Goal: Transaction & Acquisition: Purchase product/service

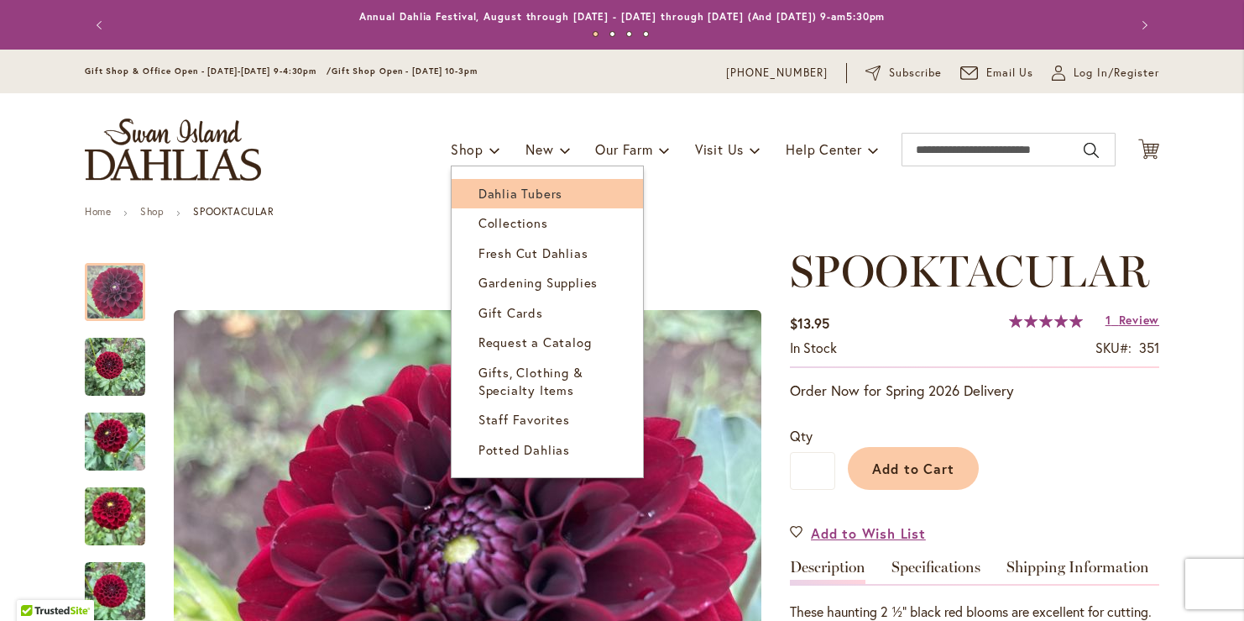
click at [500, 199] on span "Dahlia Tubers" at bounding box center [521, 193] width 84 height 17
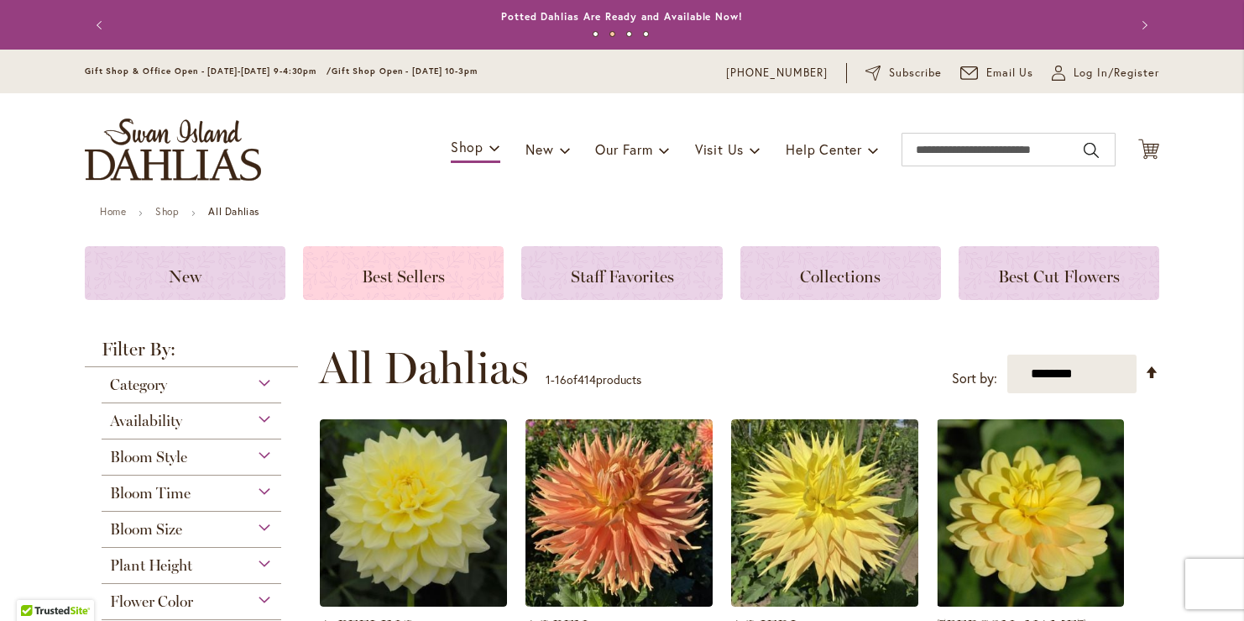
click at [444, 275] on span "Best Sellers" at bounding box center [403, 276] width 83 height 20
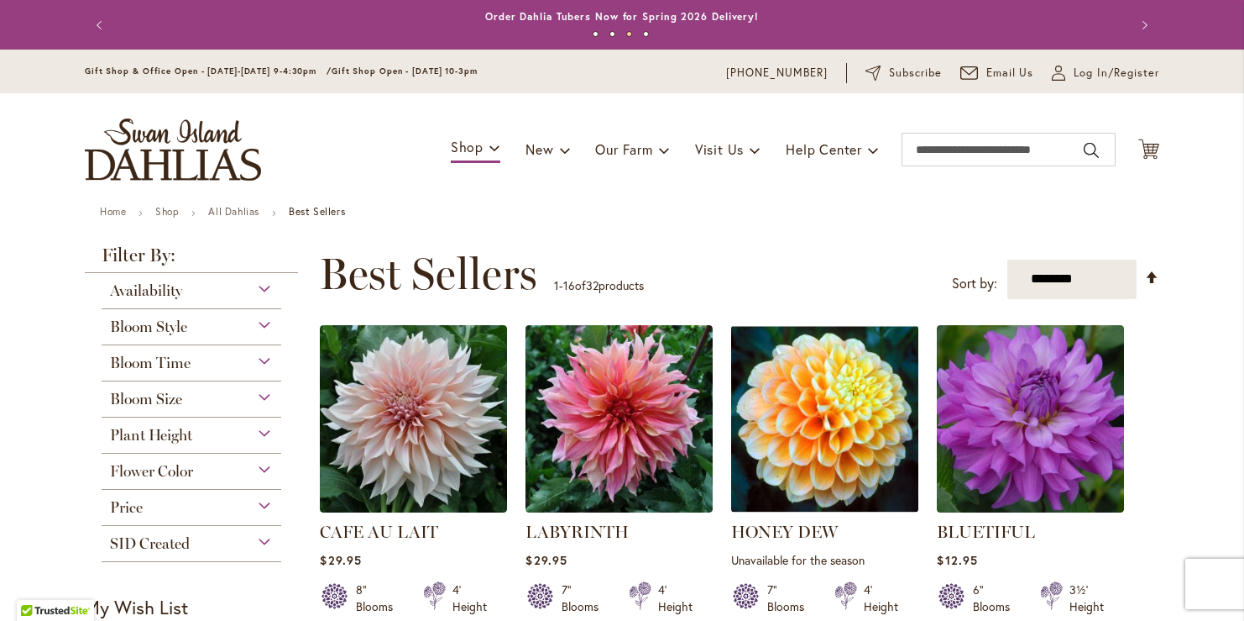
click at [258, 325] on div "Bloom Style" at bounding box center [192, 322] width 180 height 27
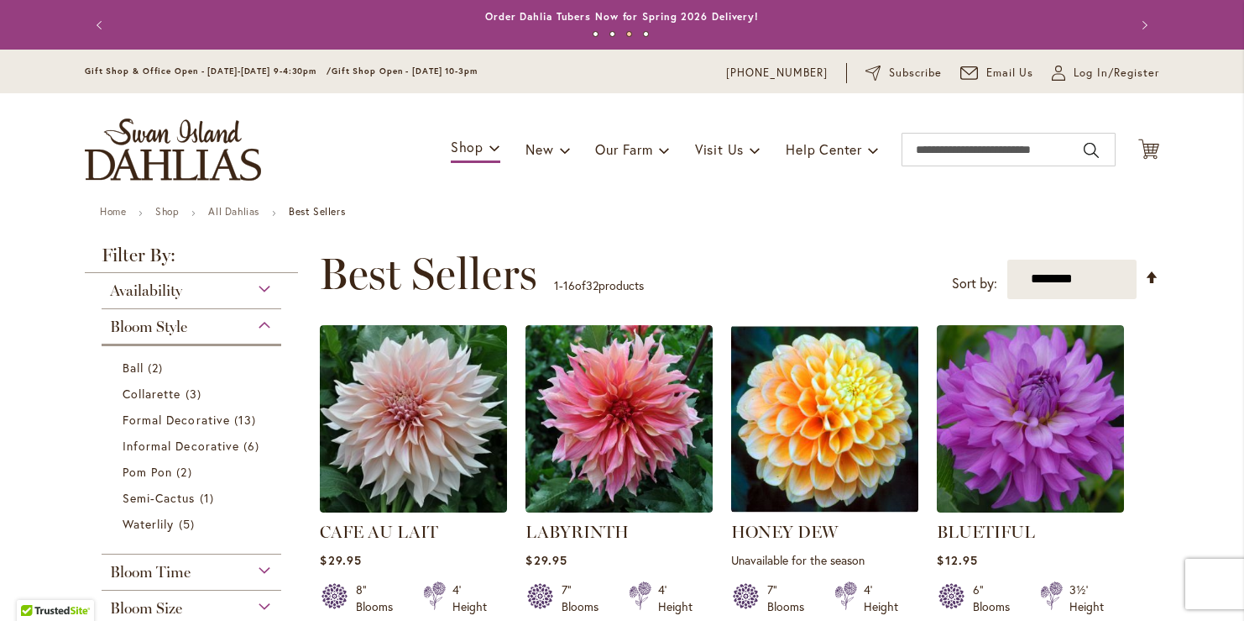
click at [258, 325] on div "Bloom Style" at bounding box center [192, 322] width 180 height 27
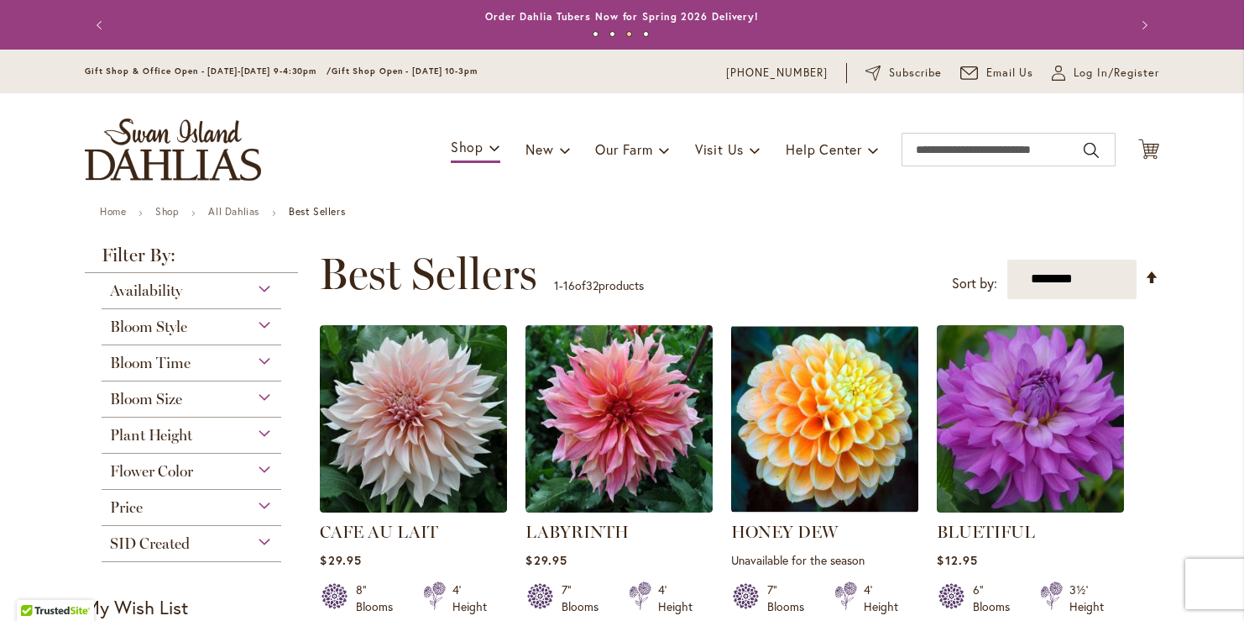
click at [261, 296] on div "Availability" at bounding box center [192, 286] width 180 height 27
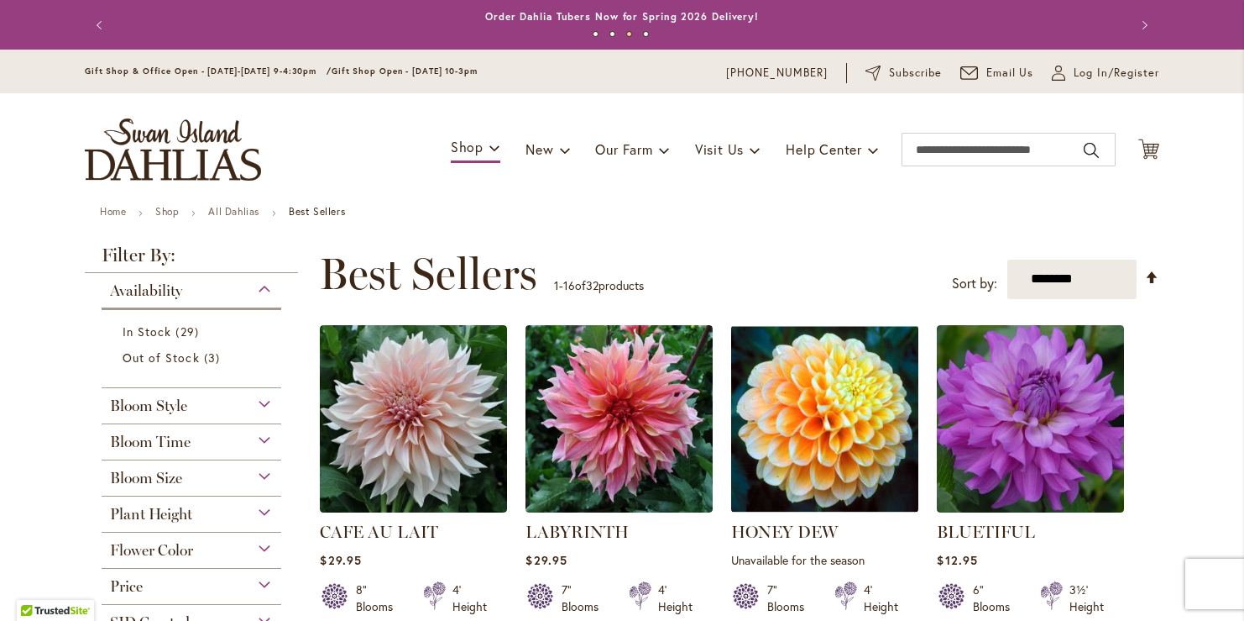
click at [262, 296] on div "Availability" at bounding box center [192, 286] width 180 height 27
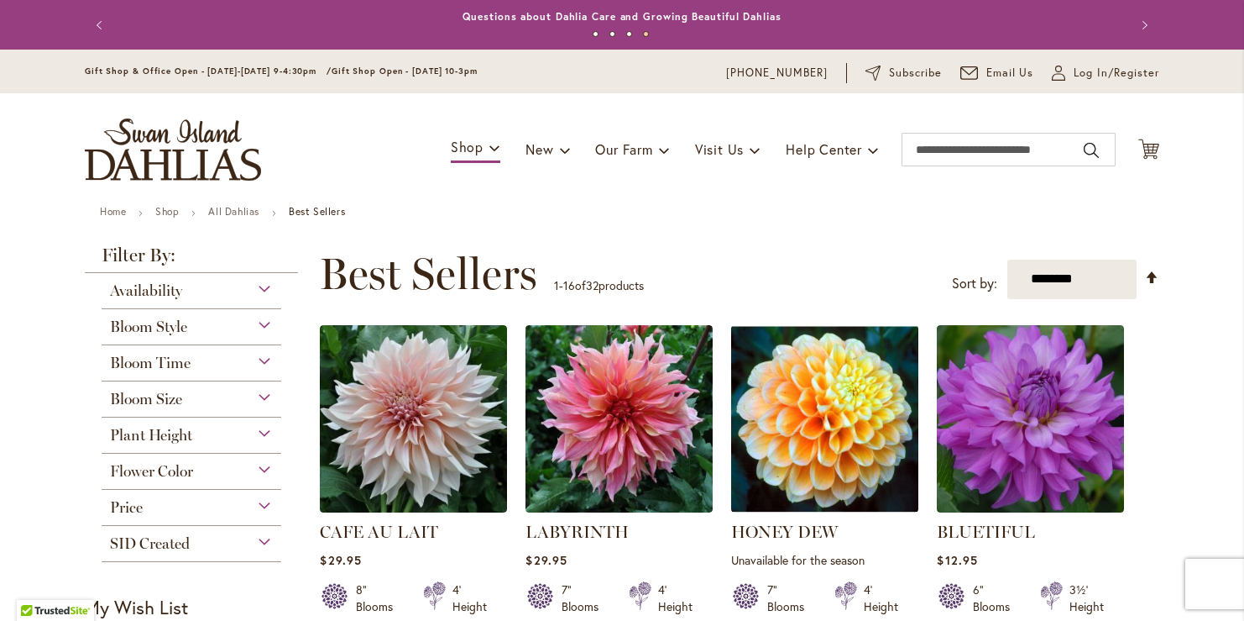
click at [263, 358] on div "Bloom Time" at bounding box center [192, 358] width 180 height 27
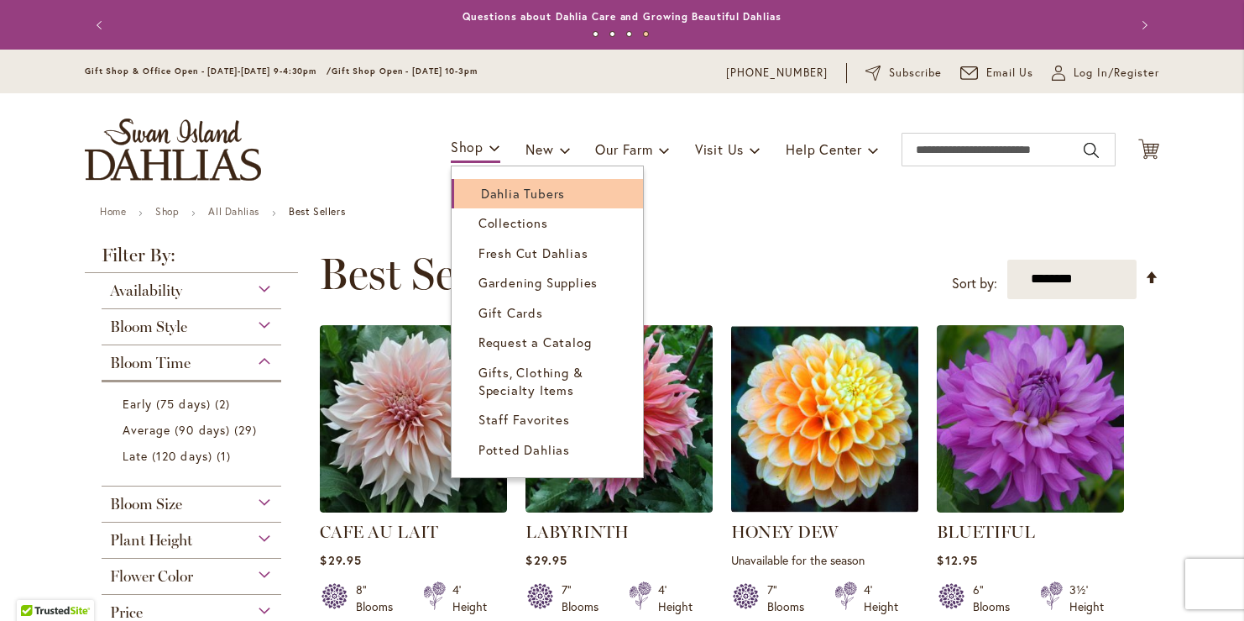
click at [515, 202] on link "Dahlia Tubers" at bounding box center [547, 193] width 191 height 29
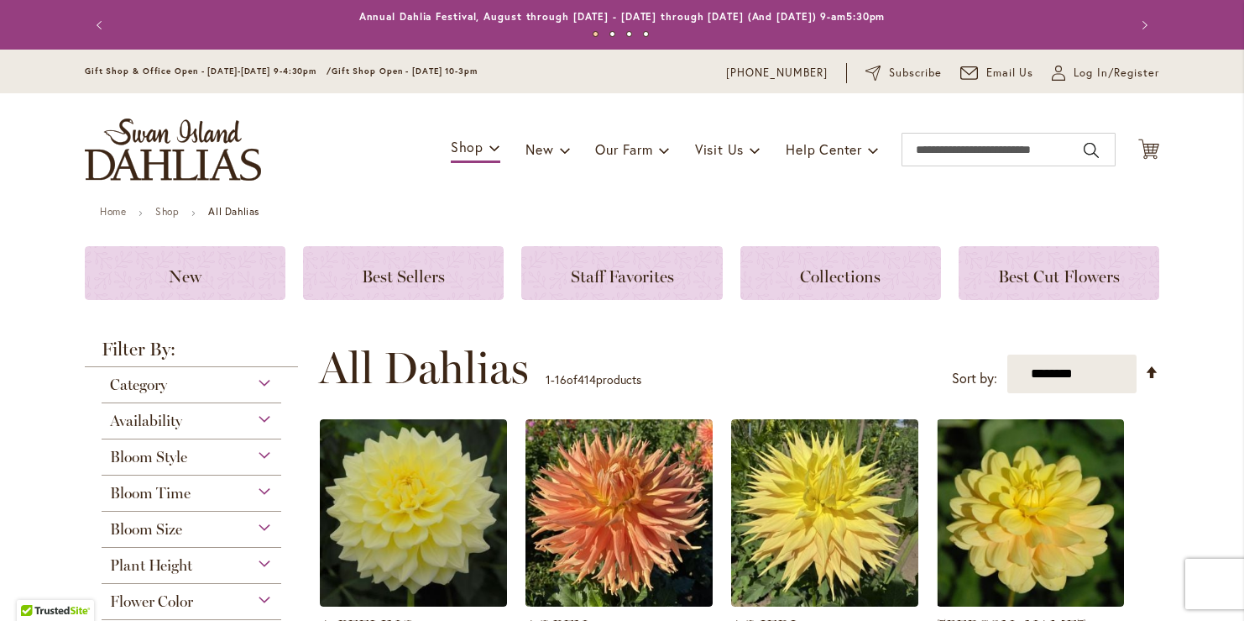
click at [260, 390] on div "Category" at bounding box center [192, 380] width 180 height 27
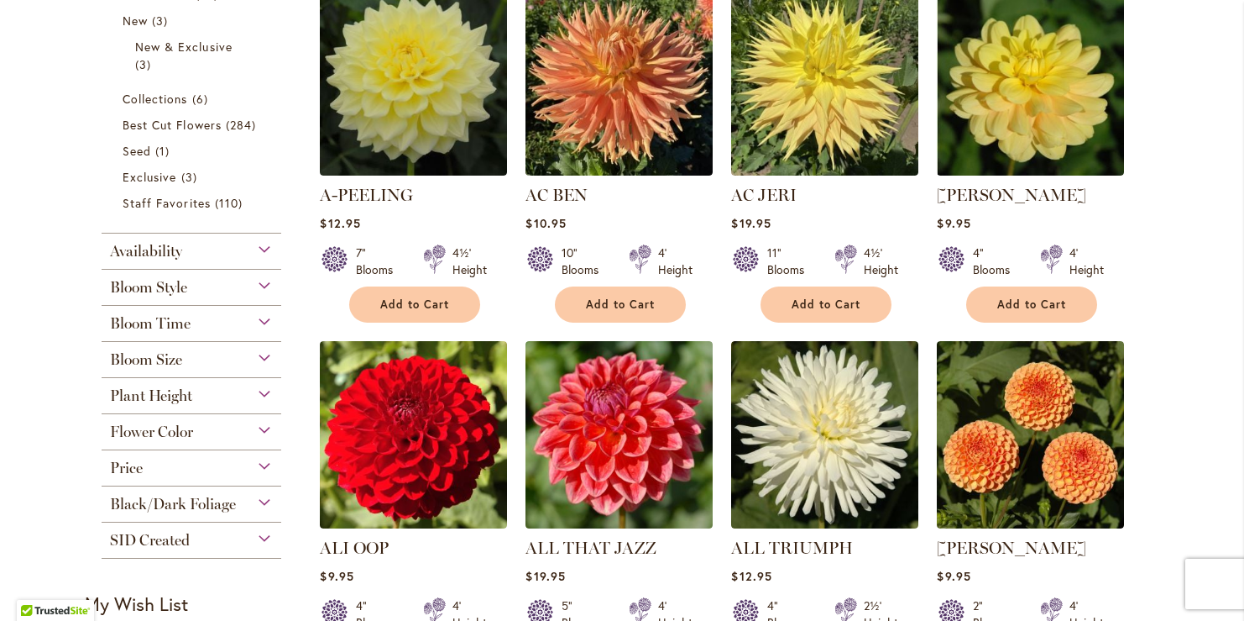
scroll to position [462, 0]
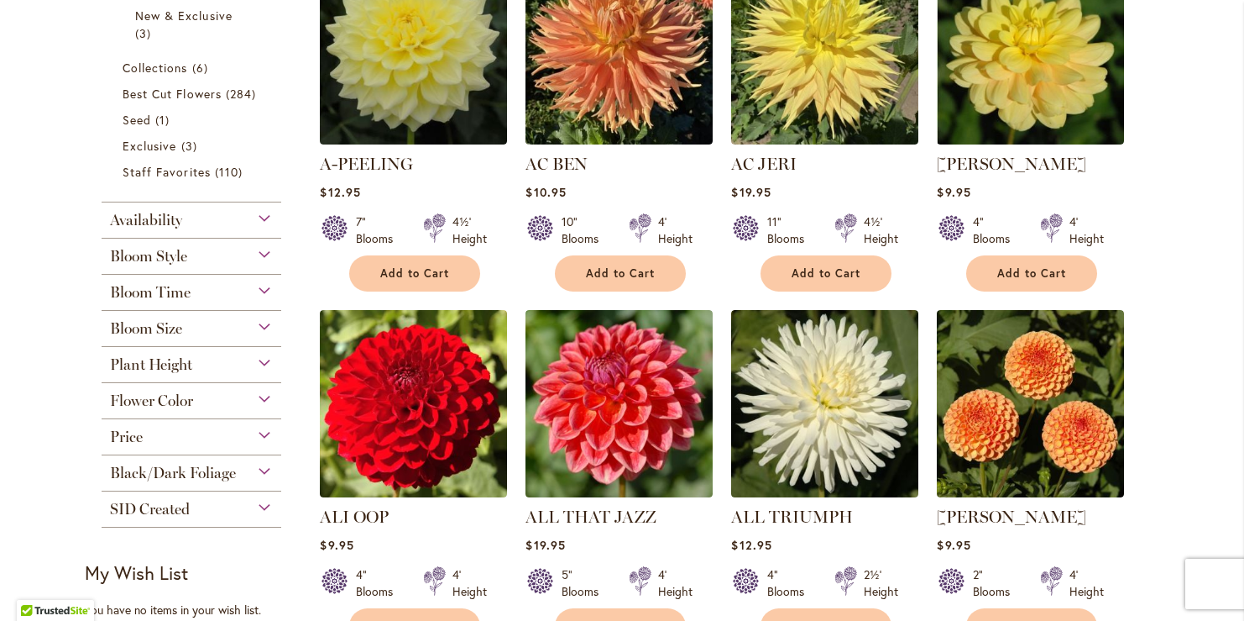
click at [267, 322] on div "Bloom Size" at bounding box center [192, 324] width 180 height 27
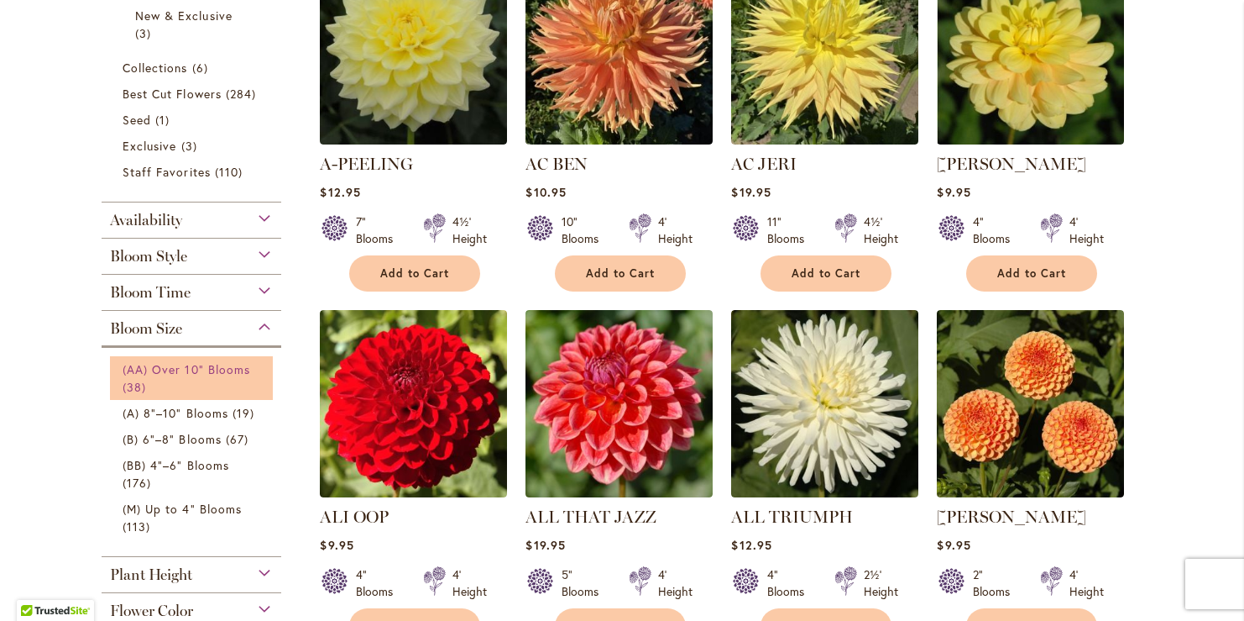
click at [198, 379] on link "(AA) Over 10" Blooms 38 items" at bounding box center [194, 377] width 142 height 35
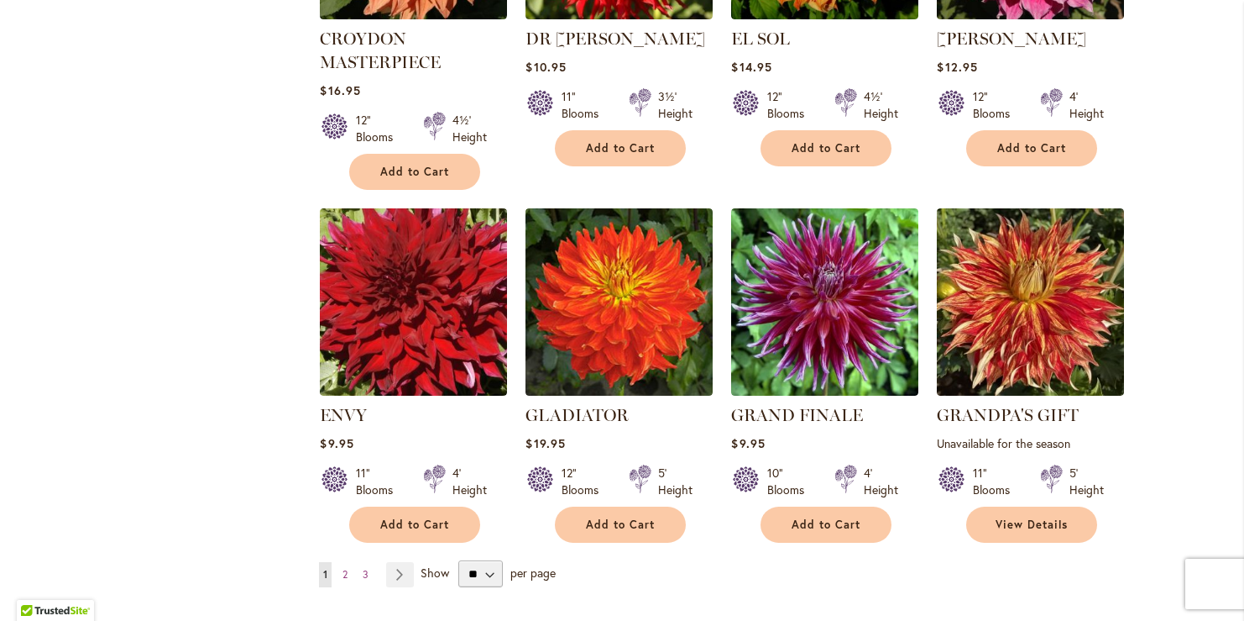
scroll to position [1411, 0]
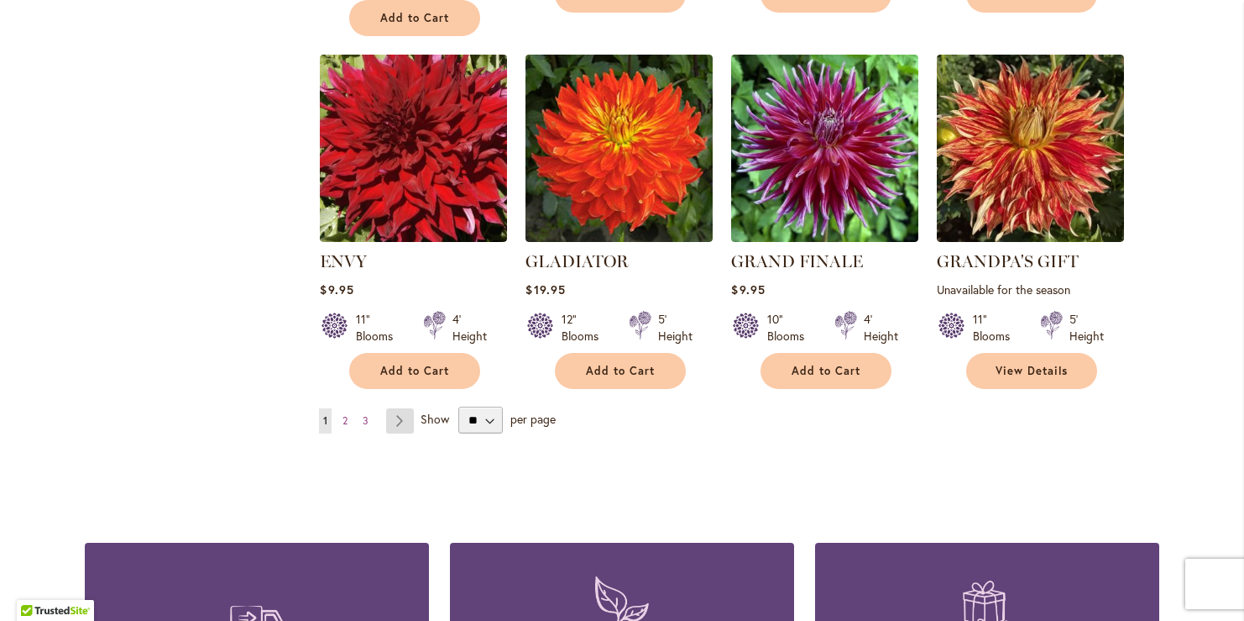
click at [407, 417] on link "Page Next" at bounding box center [400, 420] width 28 height 25
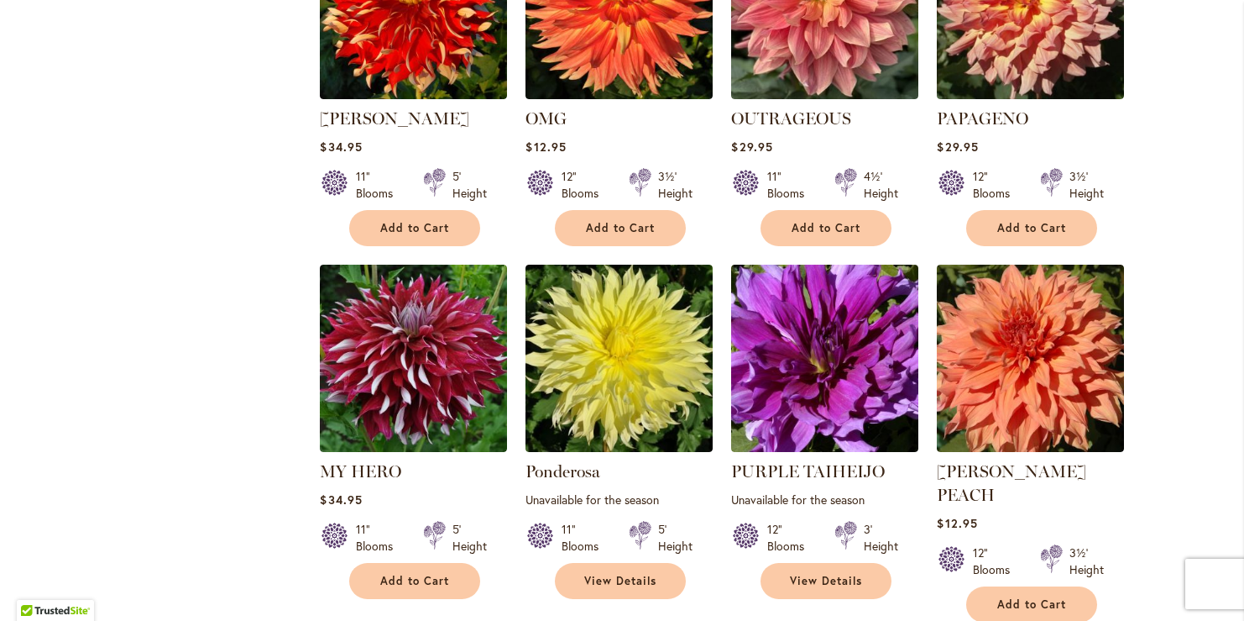
scroll to position [1401, 0]
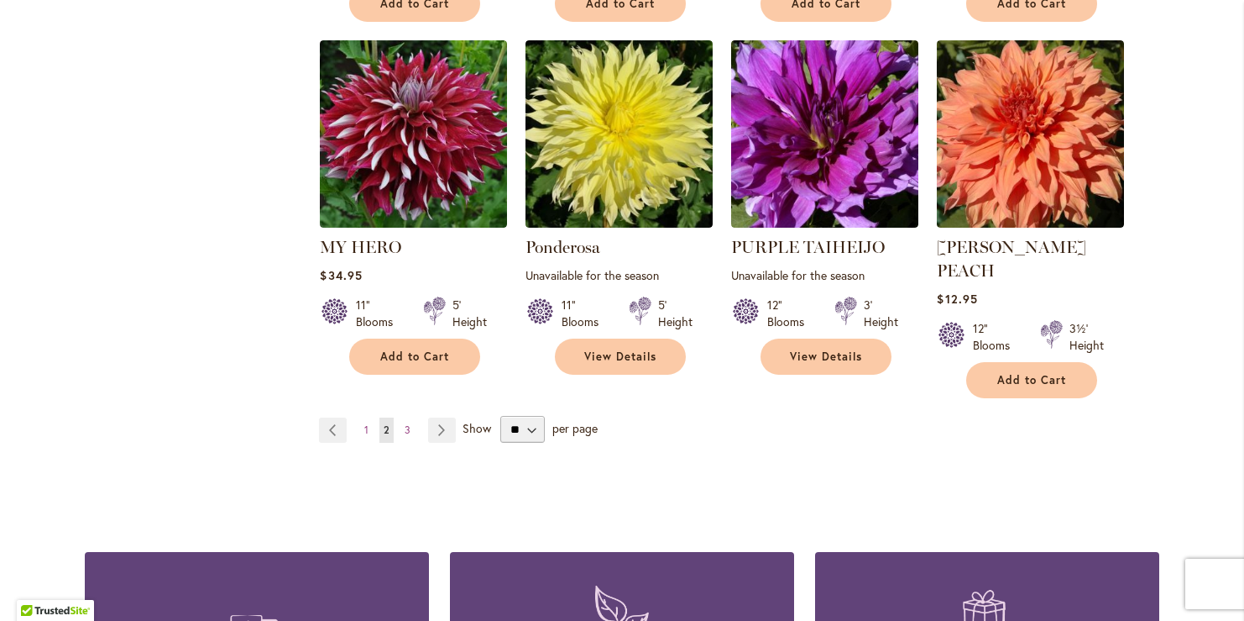
click at [416, 417] on ul "Page Previous Page 1 You're currently reading page 2 Page 3 Page Next" at bounding box center [391, 429] width 144 height 25
click at [407, 423] on span "3" at bounding box center [408, 429] width 6 height 13
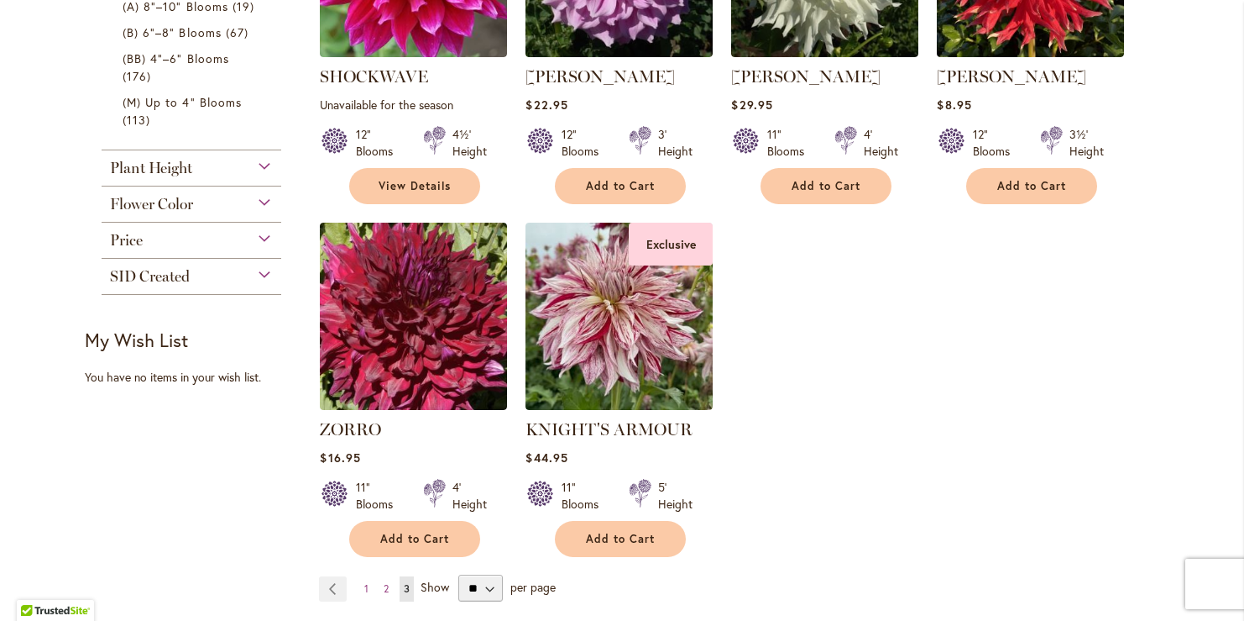
scroll to position [550, 0]
